Goal: Navigation & Orientation: Find specific page/section

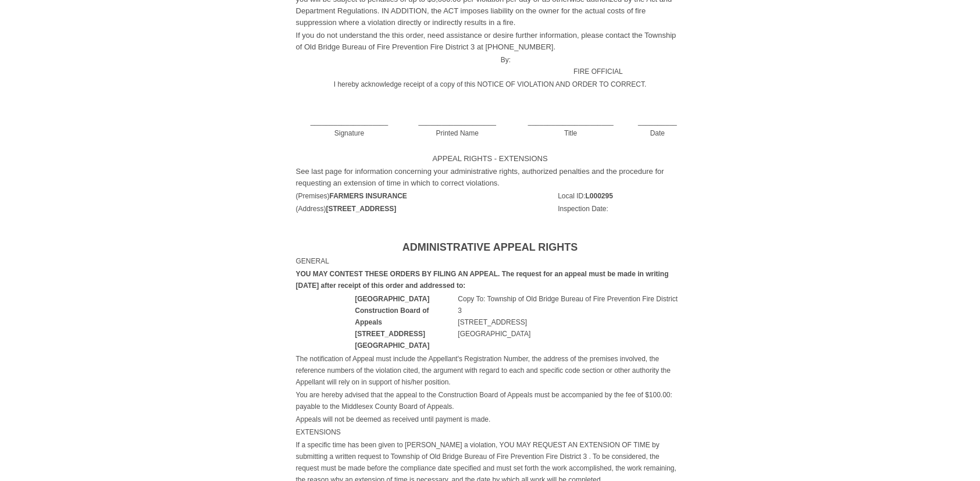
scroll to position [675, 0]
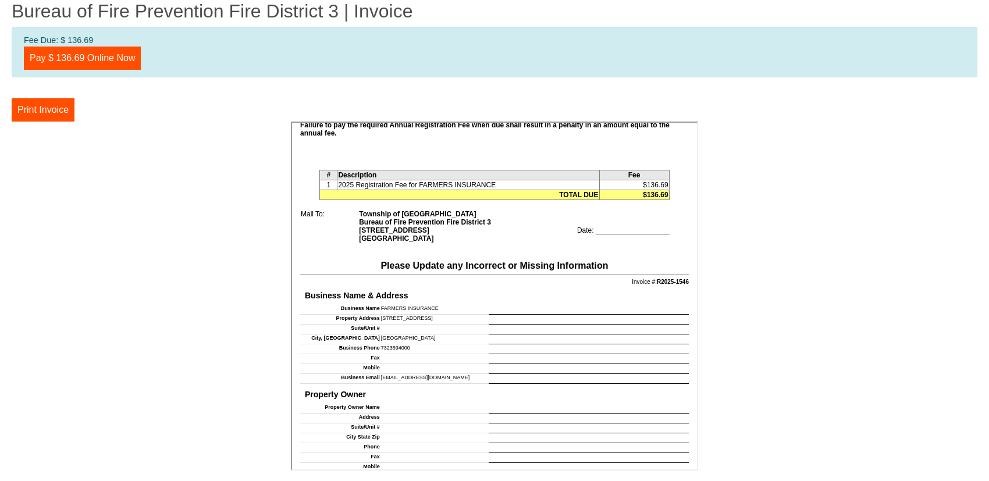
scroll to position [349, 0]
